Goal: Task Accomplishment & Management: Complete application form

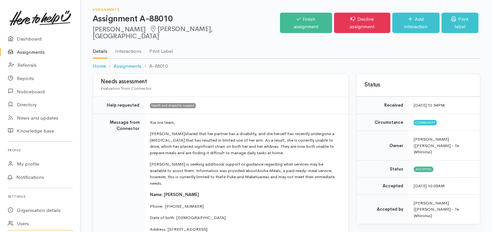
click at [331, 218] on td "Kia ora team, Mary shared that her partner has a disability, and she herself ha…" at bounding box center [247, 201] width 204 height 175
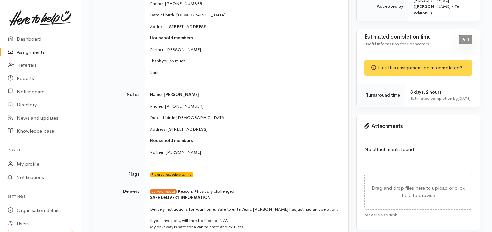
click at [465, 35] on link "Edit" at bounding box center [465, 39] width 13 height 9
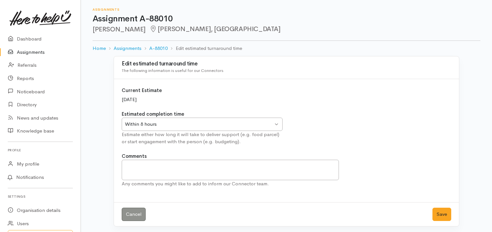
click at [277, 121] on div "Within 8 hours Within 8 hours" at bounding box center [202, 123] width 161 height 13
click at [137, 166] on textarea "Comments" at bounding box center [230, 170] width 217 height 20
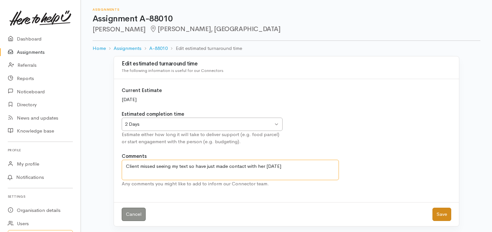
type textarea "Client missed seeing my text so have just made contact with her today"
click at [444, 215] on button "Save" at bounding box center [441, 213] width 19 height 13
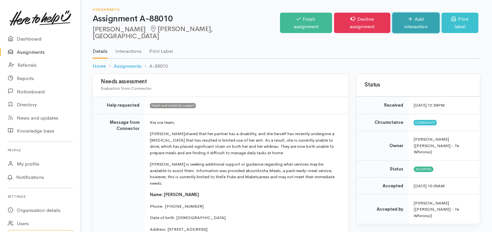
click at [413, 19] on link "Add interaction" at bounding box center [415, 23] width 47 height 20
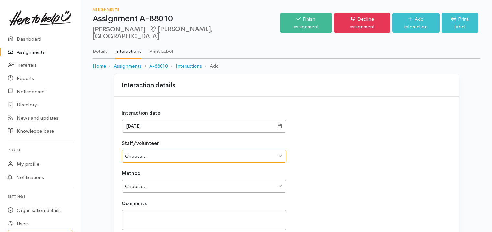
click at [197, 153] on select "Choose... [PERSON_NAME]" at bounding box center [204, 156] width 165 height 13
click at [331, 160] on div "Interaction date [DATE] Staff/volunteer Choose... [PERSON_NAME] Method Choose..…" at bounding box center [286, 170] width 345 height 148
click at [216, 183] on select "Choose... Phone Visit Other" at bounding box center [204, 186] width 165 height 13
select select "1"
click at [122, 180] on select "Choose... Phone Visit Other" at bounding box center [204, 186] width 165 height 13
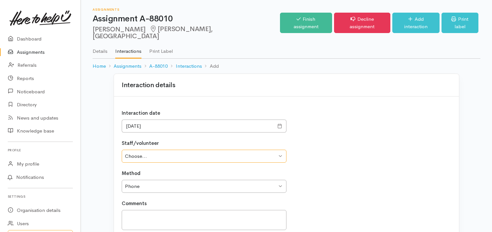
click at [171, 150] on select "Choose... Naomi Gardiner" at bounding box center [204, 156] width 165 height 13
select select "2197"
click at [122, 150] on select "Choose... Naomi Gardiner" at bounding box center [204, 156] width 165 height 13
click at [139, 210] on textarea at bounding box center [204, 220] width 165 height 20
click at [221, 210] on textarea "Phone call to Mary to organise a home visit" at bounding box center [204, 220] width 165 height 20
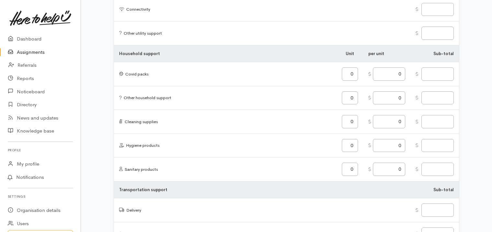
scroll to position [803, 0]
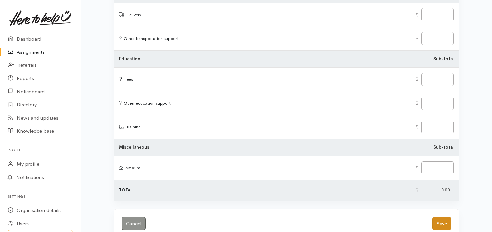
type textarea "Phone call to Mary to organise a home visit this Friday"
click at [443, 217] on button "Save" at bounding box center [441, 223] width 19 height 13
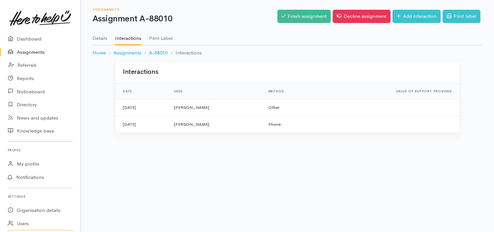
click at [31, 51] on link "Assignments" at bounding box center [40, 52] width 81 height 13
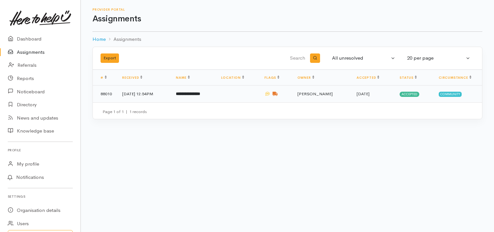
click at [200, 92] on b "**********" at bounding box center [188, 94] width 24 height 4
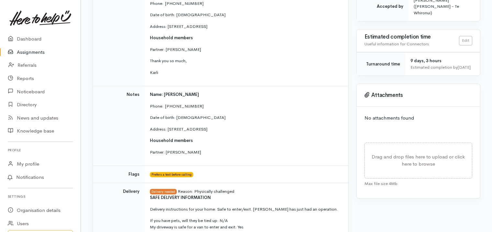
scroll to position [405, 0]
